Goal: Navigation & Orientation: Find specific page/section

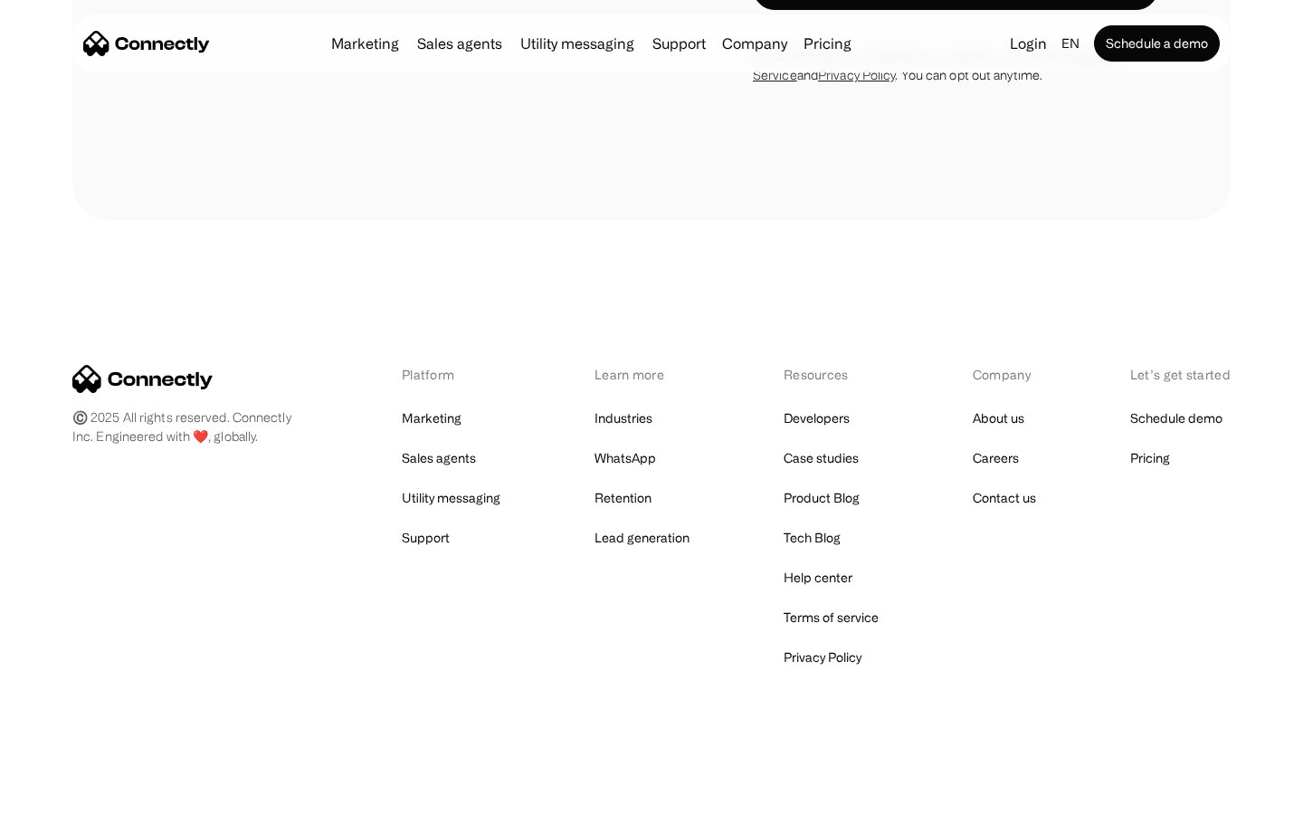
scroll to position [1227, 0]
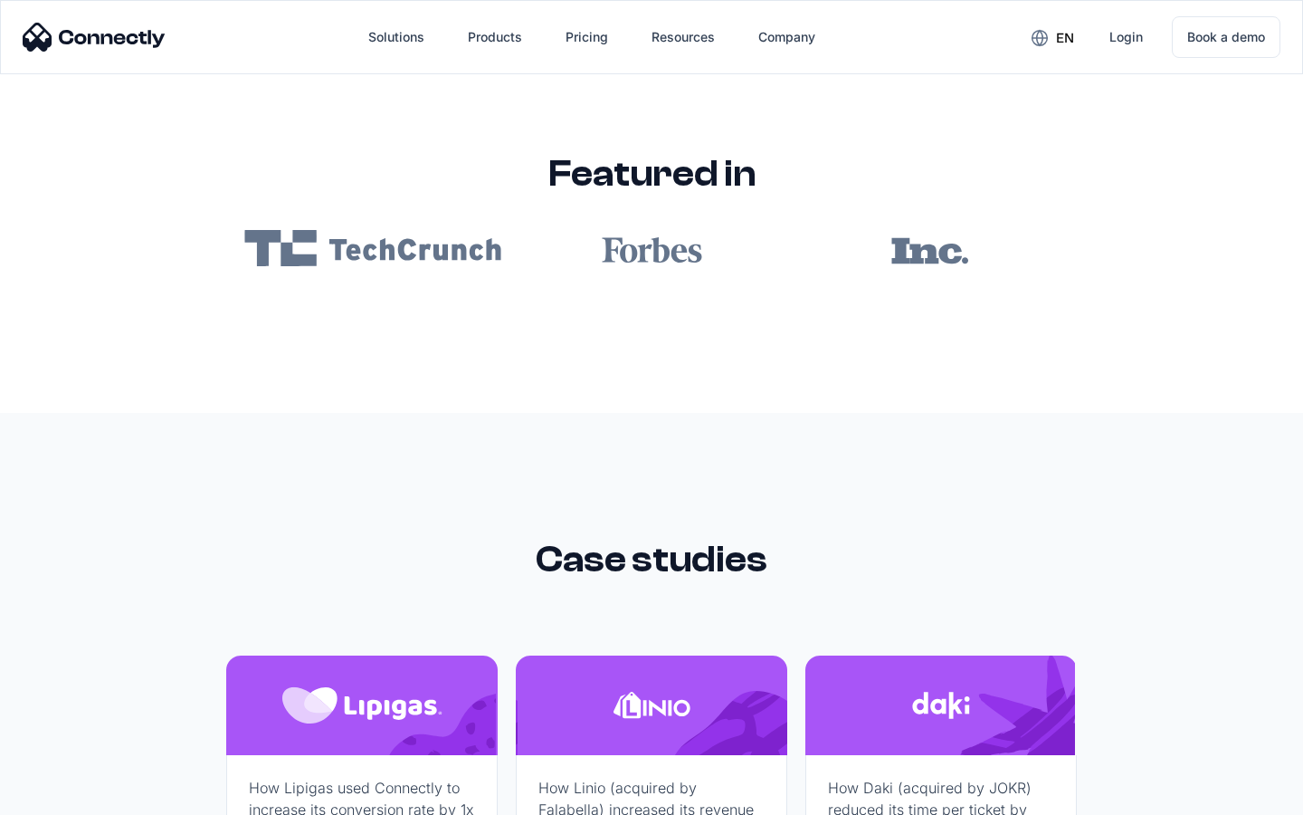
scroll to position [10840, 0]
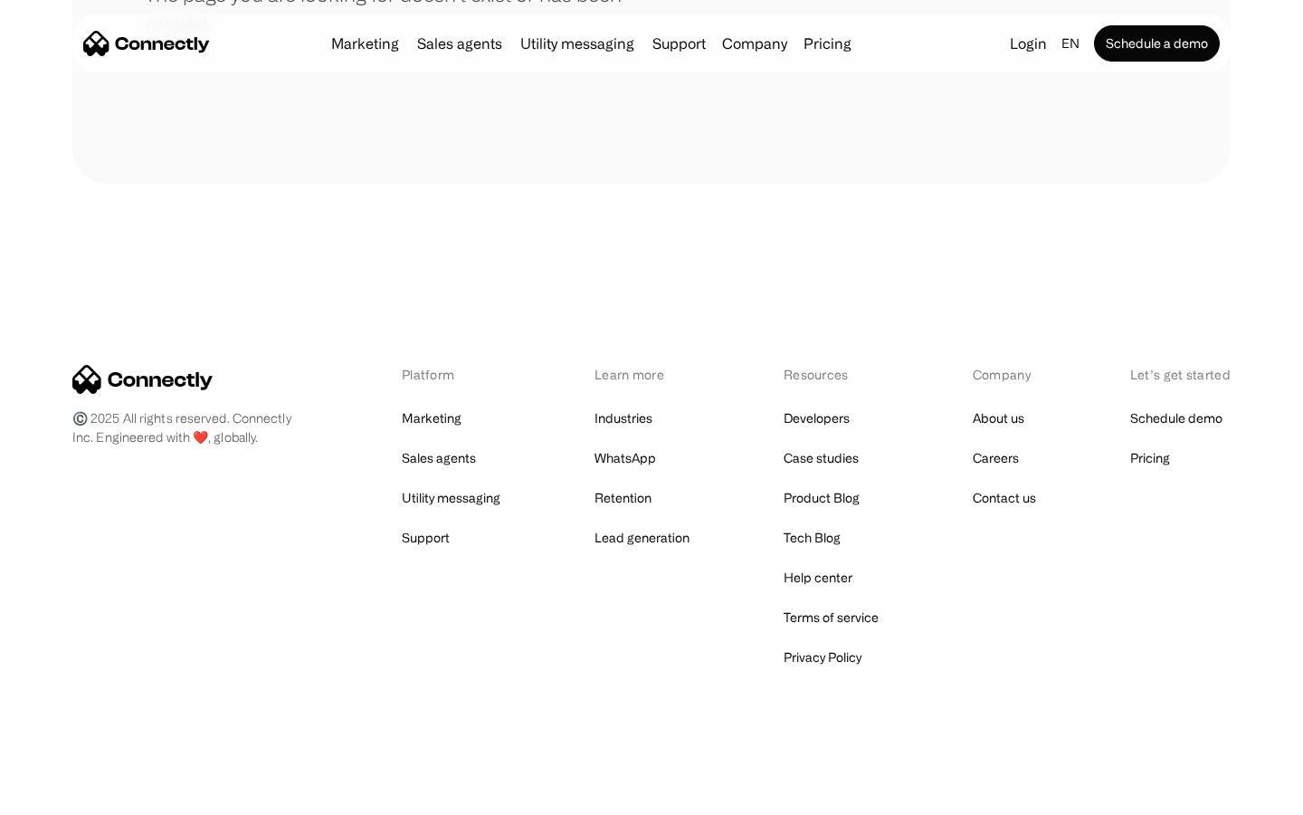
scroll to position [330, 0]
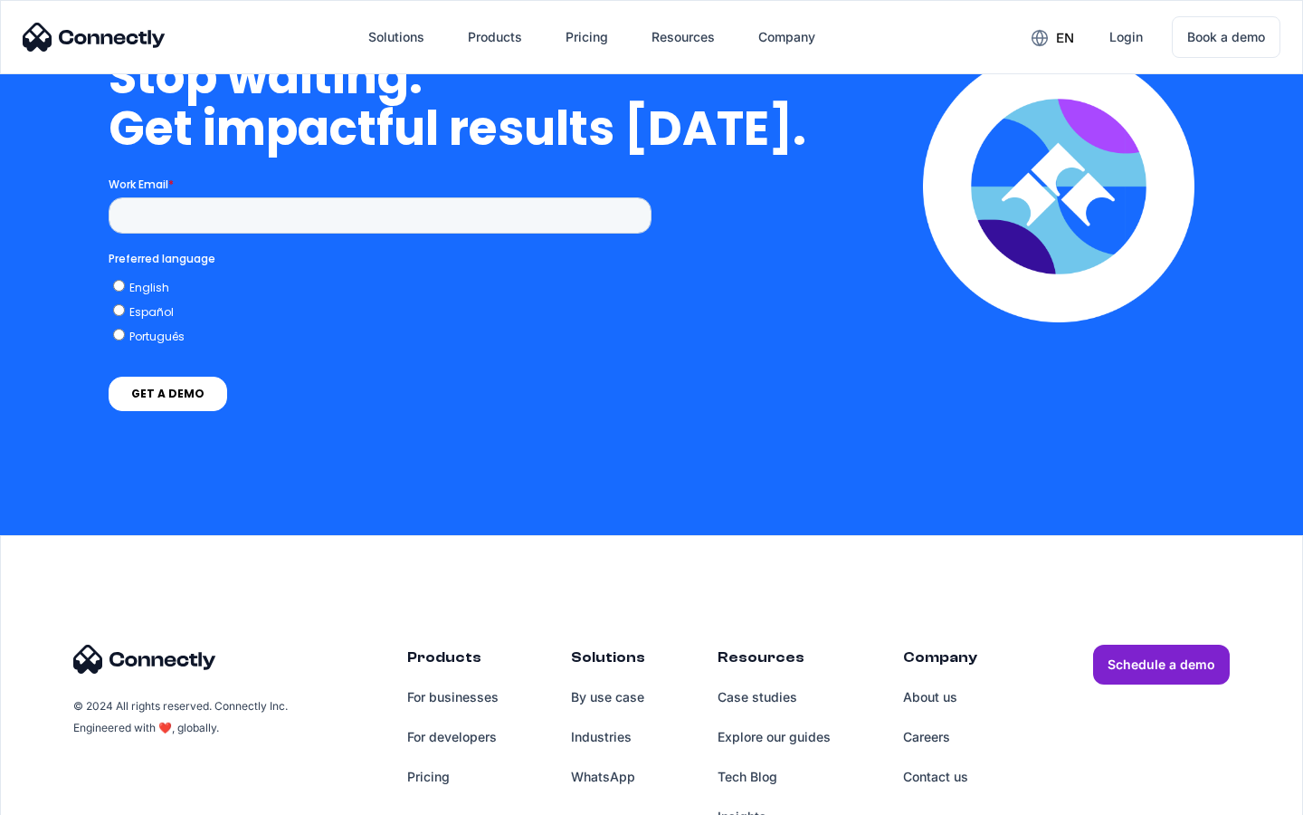
scroll to position [4593, 0]
